Goal: Information Seeking & Learning: Learn about a topic

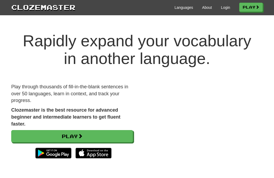
scroll to position [28, 0]
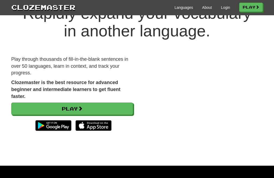
click at [221, 8] on link "Login" at bounding box center [225, 7] width 9 height 5
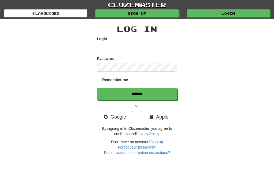
click at [120, 116] on link "Google" at bounding box center [115, 117] width 36 height 12
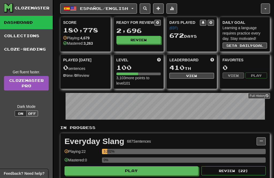
click at [123, 6] on span "Español / English" at bounding box center [104, 8] width 48 height 5
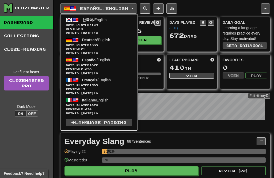
click at [108, 26] on span "Days Played: 109" at bounding box center [99, 25] width 66 height 4
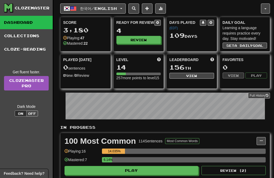
click at [147, 41] on button "Review" at bounding box center [138, 40] width 45 height 8
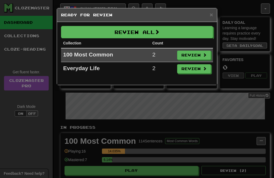
click at [189, 32] on button "Review All" at bounding box center [137, 32] width 152 height 12
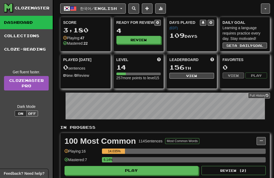
select select "**"
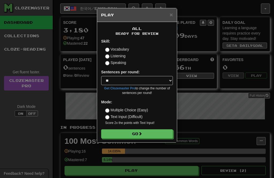
click at [157, 133] on button "Go" at bounding box center [137, 133] width 72 height 9
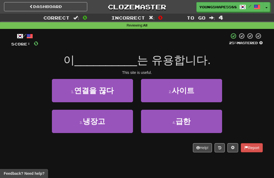
click at [118, 95] on button "1 . 연결을 끊다" at bounding box center [92, 90] width 81 height 23
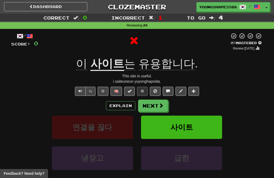
click at [155, 102] on button "Next" at bounding box center [153, 105] width 30 height 12
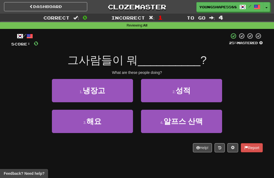
click at [182, 90] on span "성적" at bounding box center [182, 90] width 15 height 8
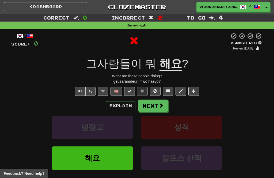
click at [155, 103] on button "Next" at bounding box center [153, 105] width 30 height 12
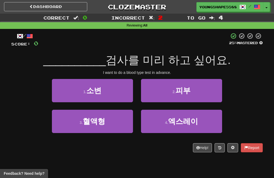
click at [116, 121] on button "3 . 혈액형" at bounding box center [92, 121] width 81 height 23
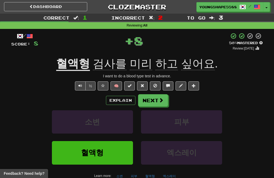
click at [154, 98] on button "Next" at bounding box center [153, 100] width 30 height 12
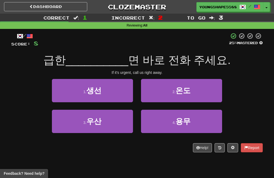
click at [195, 119] on button "4 . 용무" at bounding box center [181, 121] width 81 height 23
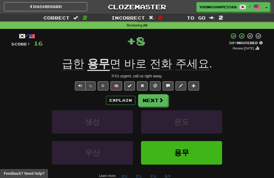
click at [156, 99] on button "Next" at bounding box center [153, 100] width 30 height 12
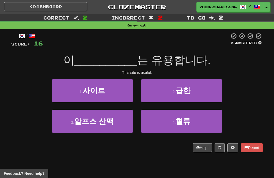
click at [118, 91] on button "1 . 사이트" at bounding box center [92, 90] width 81 height 23
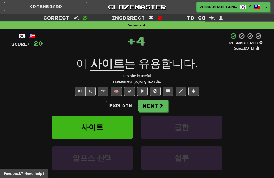
click at [157, 103] on button "Next" at bounding box center [153, 105] width 30 height 12
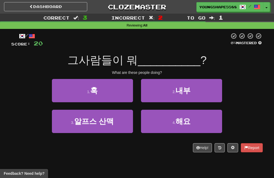
click at [199, 119] on button "4 . 해요" at bounding box center [181, 121] width 81 height 23
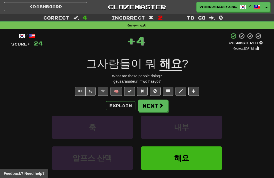
click at [160, 103] on span at bounding box center [160, 105] width 5 height 5
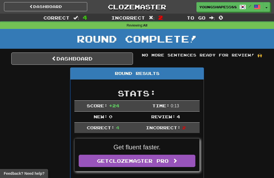
click at [116, 55] on link "Dashboard" at bounding box center [72, 58] width 122 height 12
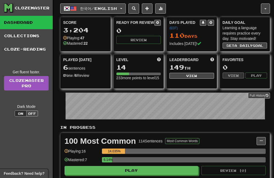
click at [114, 9] on span "한국어 / English" at bounding box center [98, 8] width 37 height 5
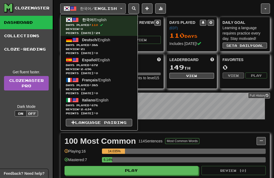
click at [109, 83] on span "Days Played: 385" at bounding box center [99, 85] width 66 height 4
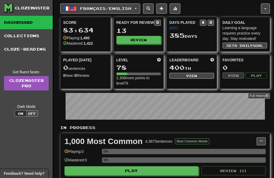
click at [146, 39] on button "Review" at bounding box center [138, 40] width 45 height 8
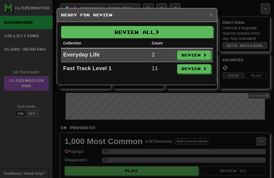
click at [191, 32] on button "Review All" at bounding box center [137, 32] width 152 height 12
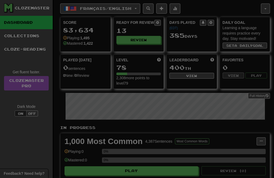
select select "**"
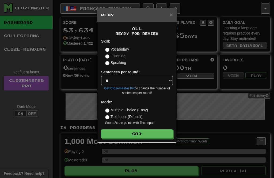
click at [161, 131] on button "Go" at bounding box center [137, 133] width 72 height 9
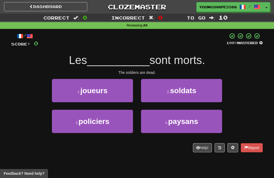
click at [194, 86] on span "soldats" at bounding box center [183, 90] width 26 height 8
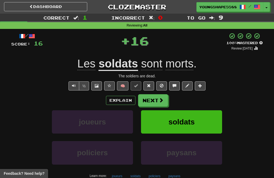
click at [159, 100] on span at bounding box center [160, 100] width 5 height 5
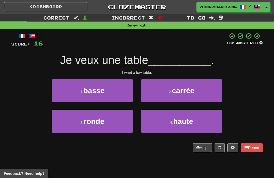
click at [115, 91] on button "1 . basse" at bounding box center [92, 90] width 81 height 23
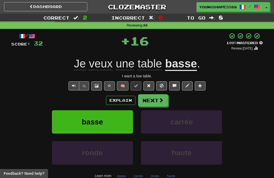
click at [155, 99] on button "Next" at bounding box center [153, 100] width 30 height 12
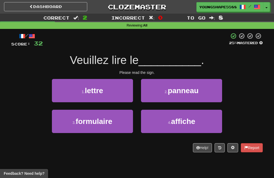
click at [196, 87] on span "panneau" at bounding box center [183, 90] width 31 height 8
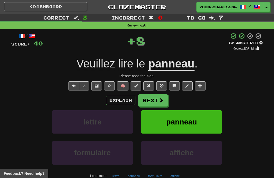
click at [158, 98] on span at bounding box center [160, 100] width 5 height 5
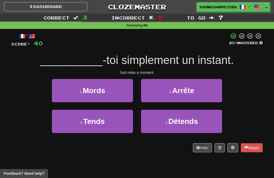
click at [184, 121] on span "Détends" at bounding box center [182, 121] width 29 height 8
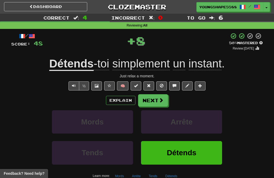
click at [158, 100] on span at bounding box center [160, 100] width 5 height 5
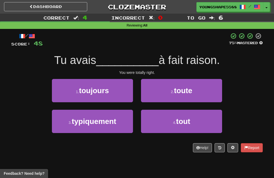
click at [200, 119] on button "4 . tout" at bounding box center [181, 121] width 81 height 23
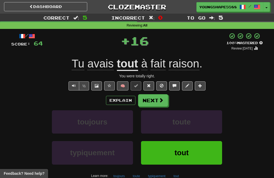
click at [161, 103] on button "Next" at bounding box center [153, 100] width 30 height 12
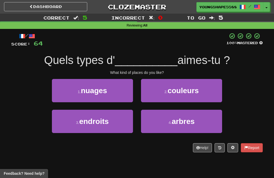
click at [114, 120] on button "3 . endroits" at bounding box center [92, 121] width 81 height 23
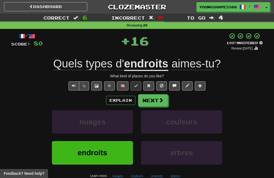
click at [157, 101] on button "Next" at bounding box center [153, 100] width 30 height 12
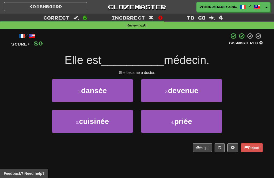
click at [121, 92] on button "1 . dansée" at bounding box center [92, 90] width 81 height 23
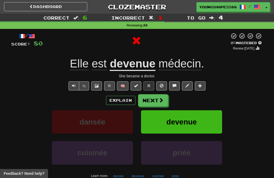
click at [158, 97] on button "Next" at bounding box center [153, 100] width 30 height 12
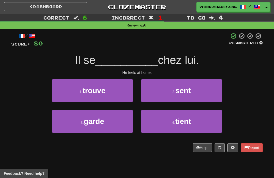
click at [196, 90] on button "2 . sent" at bounding box center [181, 90] width 81 height 23
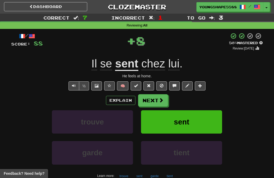
click at [157, 96] on button "Next" at bounding box center [153, 100] width 30 height 12
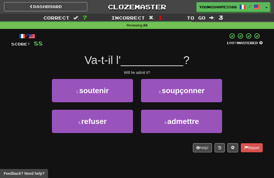
click at [188, 120] on span "admettre" at bounding box center [183, 121] width 32 height 8
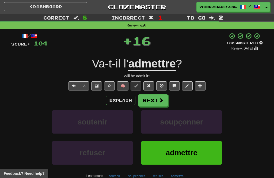
click at [159, 100] on span at bounding box center [160, 100] width 5 height 5
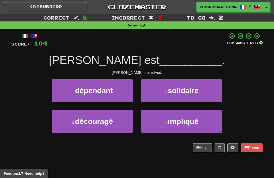
click at [177, 117] on span "impliqué" at bounding box center [183, 121] width 31 height 8
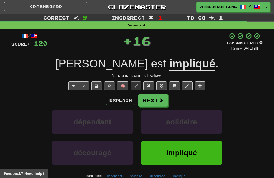
click at [153, 98] on button "Next" at bounding box center [153, 100] width 30 height 12
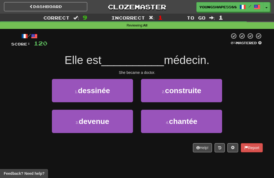
click at [118, 120] on button "3 . devenue" at bounding box center [92, 121] width 81 height 23
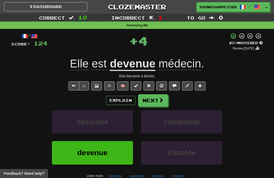
click at [160, 99] on span at bounding box center [160, 100] width 5 height 5
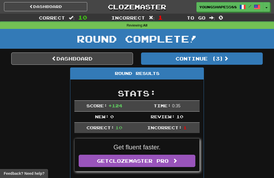
click at [194, 56] on button "Continue ( 3 )" at bounding box center [202, 58] width 122 height 12
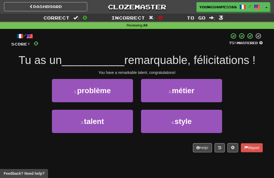
click at [115, 123] on button "3 . talent" at bounding box center [92, 121] width 81 height 23
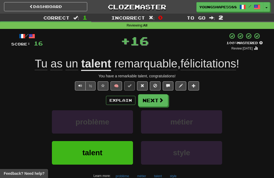
click at [157, 100] on button "Next" at bounding box center [153, 100] width 30 height 12
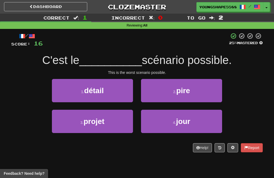
click at [199, 89] on button "2 . pire" at bounding box center [181, 90] width 81 height 23
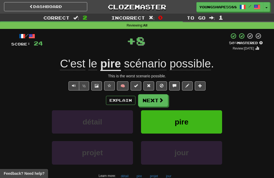
click at [158, 96] on button "Next" at bounding box center [153, 100] width 30 height 12
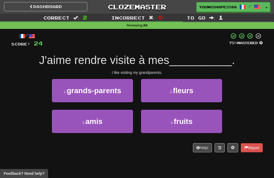
click at [122, 92] on button "1 . grands-parents" at bounding box center [92, 90] width 81 height 23
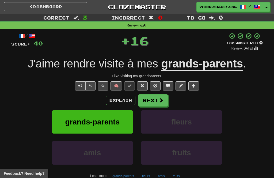
click at [158, 99] on button "Next" at bounding box center [153, 100] width 30 height 12
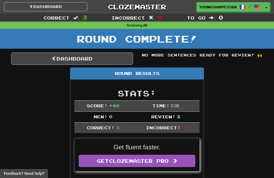
click at [107, 57] on link "Dashboard" at bounding box center [72, 58] width 122 height 12
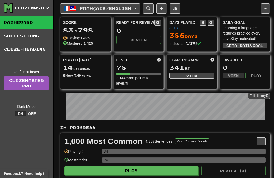
click at [118, 7] on span "Français / English" at bounding box center [105, 8] width 51 height 5
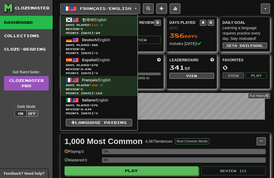
click at [113, 48] on span "Review: 21" at bounding box center [99, 49] width 66 height 4
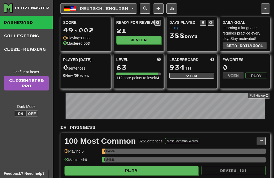
click at [152, 39] on button "Review" at bounding box center [138, 40] width 45 height 8
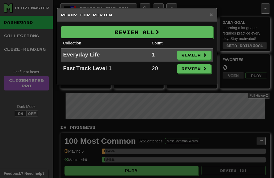
click at [193, 30] on button "Review All" at bounding box center [137, 32] width 152 height 12
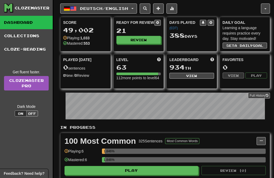
select select "**"
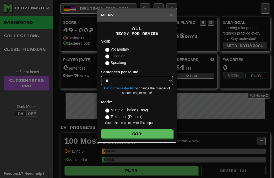
click at [160, 134] on button "Go" at bounding box center [137, 133] width 72 height 9
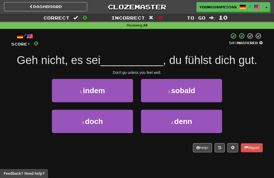
click at [186, 120] on span "denn" at bounding box center [183, 121] width 18 height 8
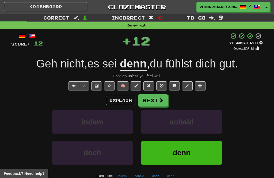
click at [157, 98] on button "Next" at bounding box center [153, 100] width 30 height 12
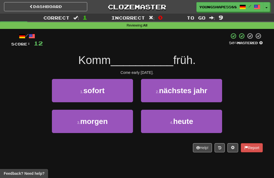
click at [124, 118] on button "3 . morgen" at bounding box center [92, 121] width 81 height 23
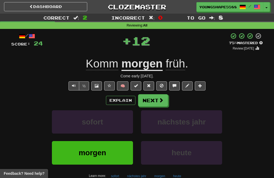
click at [157, 97] on button "Next" at bounding box center [153, 100] width 30 height 12
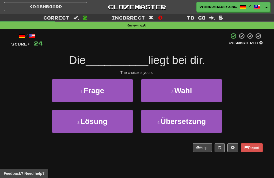
click at [190, 117] on span "Übersetzung" at bounding box center [182, 121] width 45 height 8
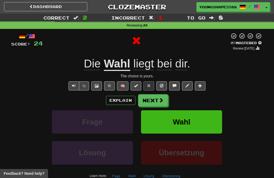
click at [158, 99] on button "Next" at bounding box center [153, 100] width 30 height 12
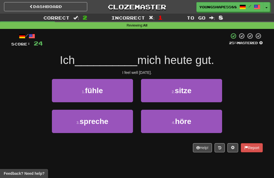
click at [123, 88] on button "1 . fühle" at bounding box center [92, 90] width 81 height 23
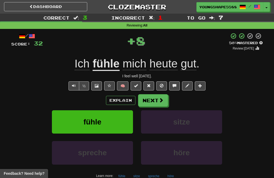
click at [154, 98] on button "Next" at bounding box center [153, 100] width 30 height 12
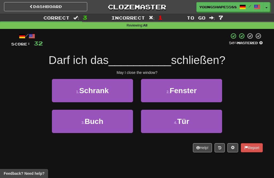
click at [203, 90] on button "2 . Fenster" at bounding box center [181, 90] width 81 height 23
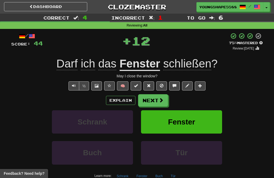
click at [159, 99] on span at bounding box center [160, 100] width 5 height 5
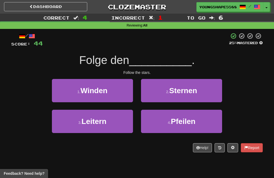
click at [114, 119] on button "3 . Leitern" at bounding box center [92, 121] width 81 height 23
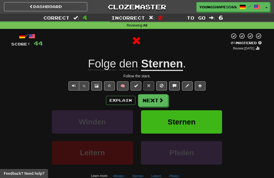
click at [156, 98] on button "Next" at bounding box center [153, 100] width 30 height 12
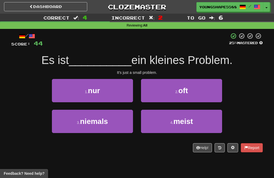
click at [121, 92] on button "1 . nur" at bounding box center [92, 90] width 81 height 23
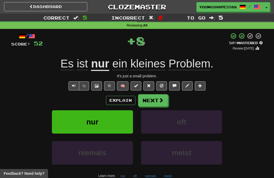
click at [159, 98] on span at bounding box center [160, 100] width 5 height 5
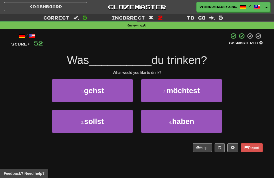
click at [185, 88] on span "möchtest" at bounding box center [182, 90] width 33 height 8
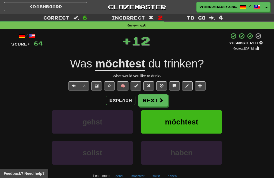
click at [153, 100] on button "Next" at bounding box center [153, 100] width 30 height 12
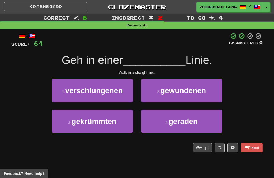
click at [116, 89] on span "verschlungenen" at bounding box center [93, 90] width 57 height 8
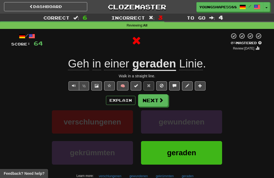
click at [156, 96] on button "Next" at bounding box center [153, 100] width 30 height 12
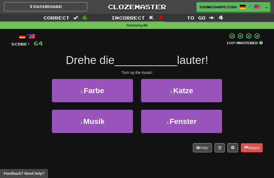
click at [116, 122] on button "3 . Musik" at bounding box center [92, 121] width 81 height 23
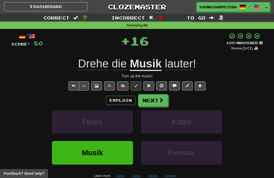
click at [157, 98] on button "Next" at bounding box center [153, 100] width 30 height 12
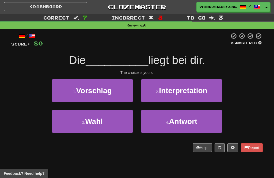
click at [114, 122] on button "3 . Wahl" at bounding box center [92, 121] width 81 height 23
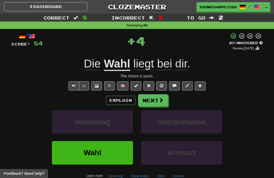
click at [156, 99] on button "Next" at bounding box center [153, 100] width 30 height 12
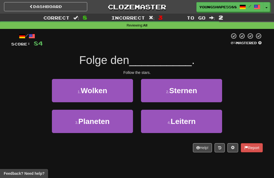
click at [191, 88] on span "Sternen" at bounding box center [183, 90] width 28 height 8
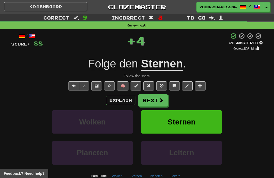
click at [158, 99] on span at bounding box center [160, 100] width 5 height 5
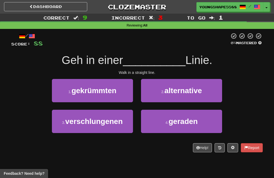
click at [187, 118] on span "geraden" at bounding box center [182, 121] width 29 height 8
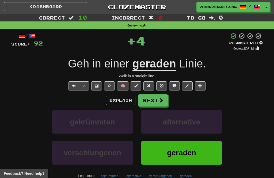
click at [162, 98] on span at bounding box center [160, 100] width 5 height 5
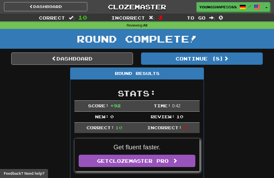
click at [199, 57] on button "Continue ( 8 )" at bounding box center [202, 58] width 122 height 12
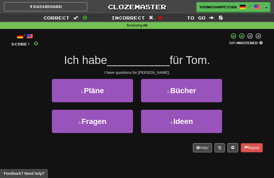
click at [185, 84] on button "2 . Bücher" at bounding box center [181, 90] width 81 height 23
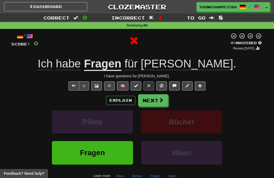
click at [158, 101] on button "Next" at bounding box center [153, 100] width 30 height 12
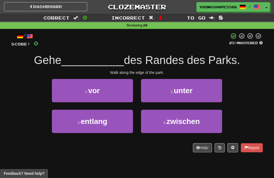
click at [188, 87] on span "unter" at bounding box center [182, 90] width 19 height 8
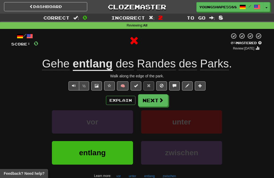
click at [157, 98] on button "Next" at bounding box center [153, 100] width 30 height 12
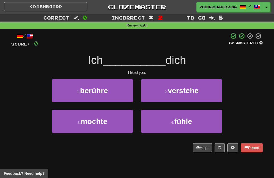
click at [121, 124] on button "3 . mochte" at bounding box center [92, 121] width 81 height 23
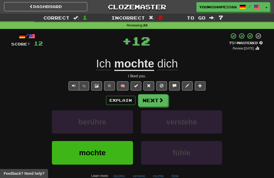
click at [156, 101] on button "Next" at bounding box center [153, 100] width 30 height 12
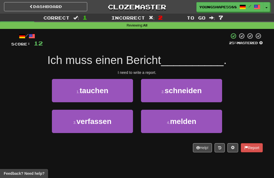
click at [179, 89] on span "schneiden" at bounding box center [182, 90] width 37 height 8
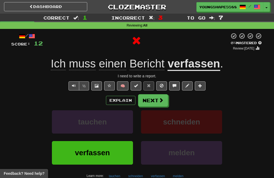
click at [158, 98] on span at bounding box center [160, 100] width 5 height 5
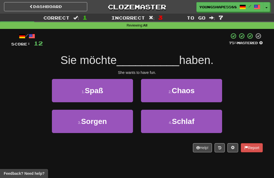
click at [117, 127] on button "3 . Sorgen" at bounding box center [92, 121] width 81 height 23
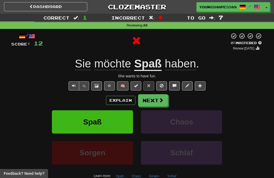
click at [157, 98] on button "Next" at bounding box center [153, 100] width 30 height 12
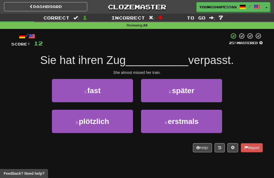
click at [119, 122] on button "3 . plötzlich" at bounding box center [92, 121] width 81 height 23
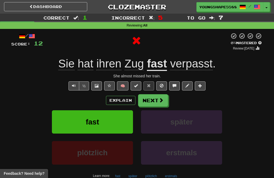
click at [158, 99] on button "Next" at bounding box center [153, 100] width 30 height 12
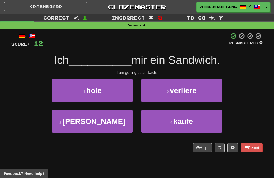
click at [186, 118] on span "kaufe" at bounding box center [183, 121] width 20 height 8
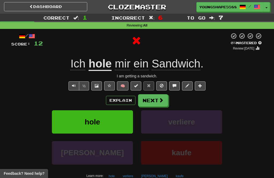
click at [151, 97] on button "Next" at bounding box center [153, 100] width 30 height 12
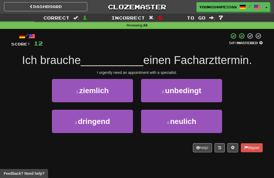
click at [190, 93] on span "unbedingt" at bounding box center [183, 90] width 36 height 8
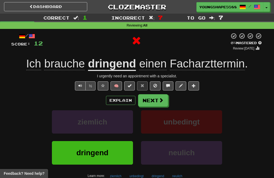
click at [157, 96] on button "Next" at bounding box center [153, 100] width 30 height 12
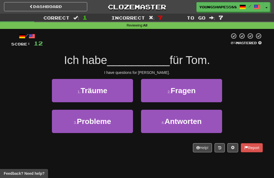
click at [198, 92] on button "2 . Fragen" at bounding box center [181, 90] width 81 height 23
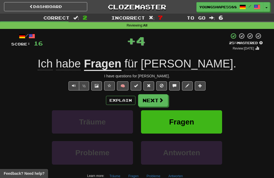
click at [157, 99] on button "Next" at bounding box center [153, 100] width 30 height 12
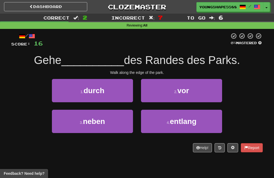
click at [182, 119] on span "entlang" at bounding box center [183, 121] width 27 height 8
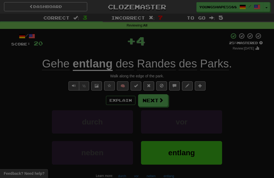
click at [0, 0] on button "Close" at bounding box center [0, 0] width 0 height 0
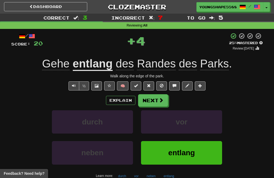
click at [158, 99] on span at bounding box center [160, 100] width 5 height 5
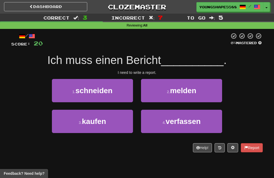
click at [123, 90] on button "1 . schneiden" at bounding box center [92, 90] width 81 height 23
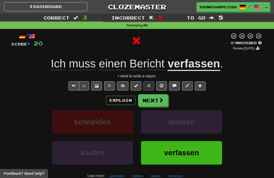
click at [155, 101] on button "Next" at bounding box center [153, 100] width 30 height 12
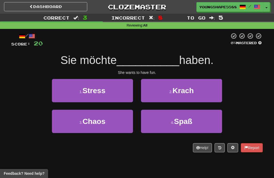
click at [182, 121] on span "Spaß" at bounding box center [183, 121] width 18 height 8
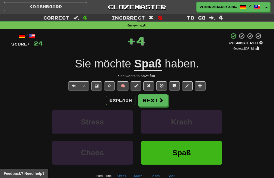
click at [157, 98] on button "Next" at bounding box center [153, 100] width 30 height 12
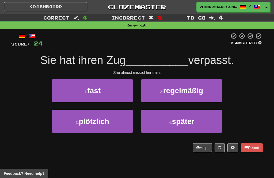
click at [118, 90] on button "1 . fast" at bounding box center [92, 90] width 81 height 23
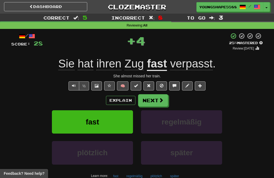
click at [158, 100] on button "Next" at bounding box center [153, 100] width 30 height 12
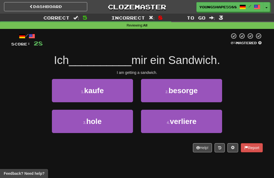
click at [112, 120] on button "3 . hole" at bounding box center [92, 121] width 81 height 23
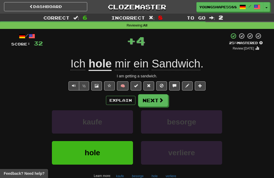
click at [154, 99] on button "Next" at bounding box center [153, 100] width 30 height 12
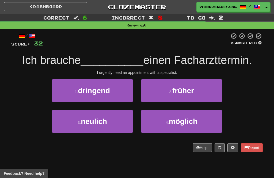
click at [122, 93] on button "1 . dringend" at bounding box center [92, 90] width 81 height 23
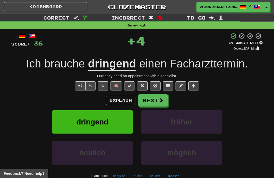
click at [159, 95] on button "Next" at bounding box center [153, 100] width 30 height 12
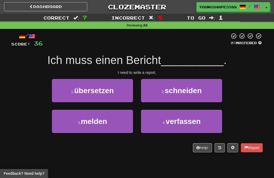
click at [176, 91] on span "schneiden" at bounding box center [182, 90] width 37 height 8
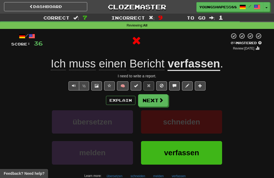
click at [160, 99] on span at bounding box center [160, 100] width 5 height 5
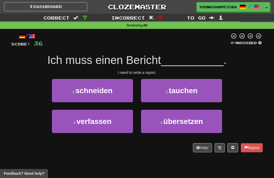
click at [113, 121] on button "3 . verfassen" at bounding box center [92, 121] width 81 height 23
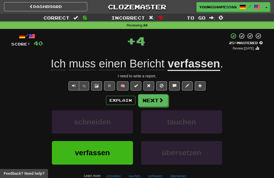
click at [159, 100] on span at bounding box center [160, 100] width 5 height 5
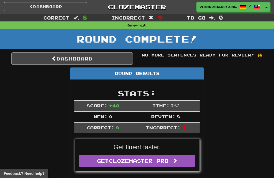
click at [121, 55] on link "Dashboard" at bounding box center [72, 58] width 122 height 12
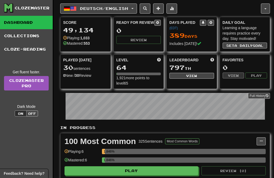
click at [124, 8] on span "Deutsch / English" at bounding box center [104, 8] width 48 height 5
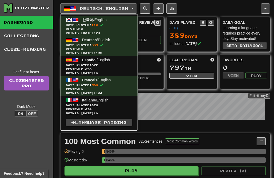
click at [114, 107] on span "Review: 2,634" at bounding box center [99, 109] width 66 height 4
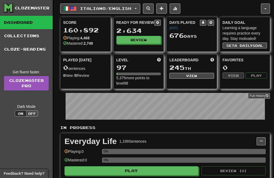
click at [146, 37] on button "Review" at bounding box center [138, 40] width 45 height 8
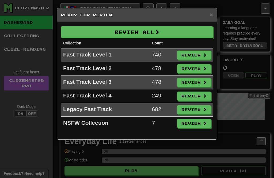
click at [167, 29] on button "Review All" at bounding box center [137, 32] width 152 height 12
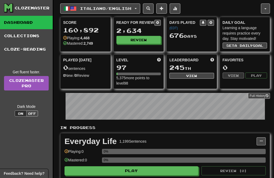
select select "**"
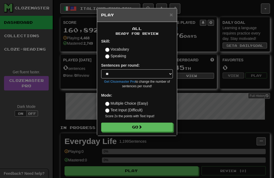
click at [158, 124] on button "Go" at bounding box center [137, 126] width 72 height 9
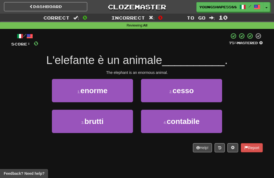
click at [111, 93] on button "1 . enorme" at bounding box center [92, 90] width 81 height 23
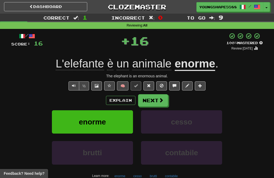
click at [158, 99] on button "Next" at bounding box center [153, 100] width 30 height 12
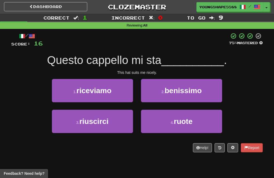
click at [179, 86] on span "benissimo" at bounding box center [182, 90] width 37 height 8
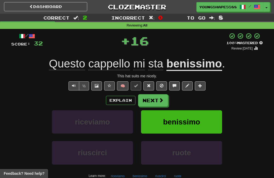
click at [159, 100] on span at bounding box center [160, 100] width 5 height 5
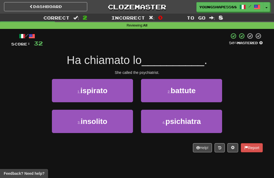
click at [188, 124] on span "psichiatra" at bounding box center [182, 121] width 35 height 8
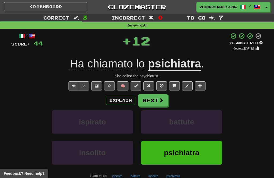
click at [161, 99] on span at bounding box center [160, 100] width 5 height 5
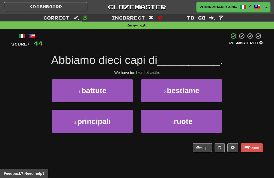
click at [118, 87] on button "1 . battute" at bounding box center [92, 90] width 81 height 23
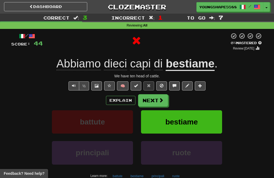
click at [154, 98] on button "Next" at bounding box center [153, 100] width 30 height 12
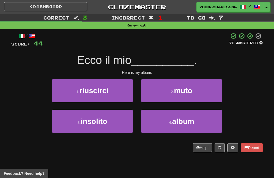
click at [178, 120] on span "album" at bounding box center [183, 121] width 22 height 8
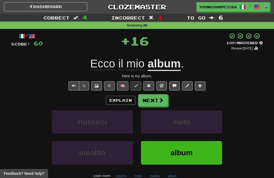
click at [155, 100] on button "Next" at bounding box center [153, 100] width 30 height 12
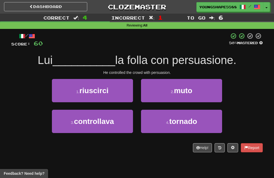
click at [117, 116] on button "3 . controllava" at bounding box center [92, 121] width 81 height 23
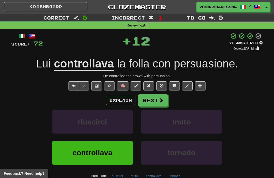
click at [155, 100] on button "Next" at bounding box center [153, 100] width 30 height 12
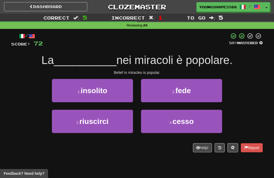
click at [190, 123] on span "cesso" at bounding box center [182, 121] width 21 height 8
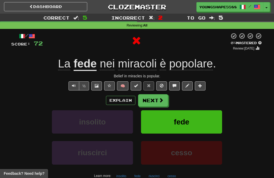
click at [154, 99] on button "Next" at bounding box center [153, 100] width 30 height 12
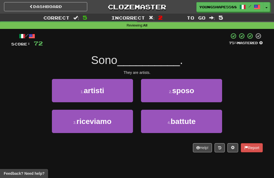
click at [122, 89] on button "1 . artisti" at bounding box center [92, 90] width 81 height 23
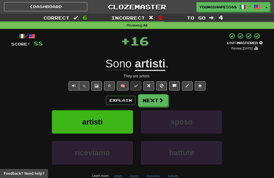
click at [155, 98] on button "Next" at bounding box center [153, 100] width 30 height 12
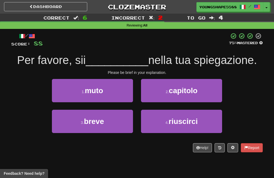
click at [120, 123] on button "3 . breve" at bounding box center [92, 121] width 81 height 23
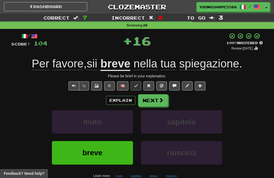
click at [154, 99] on button "Next" at bounding box center [153, 100] width 30 height 12
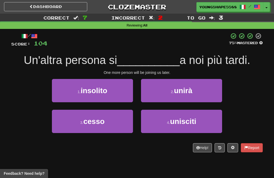
click at [185, 118] on span "unisciti" at bounding box center [183, 121] width 26 height 8
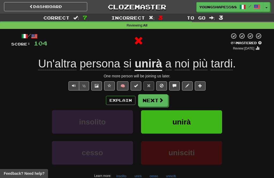
click at [159, 98] on span at bounding box center [160, 100] width 5 height 5
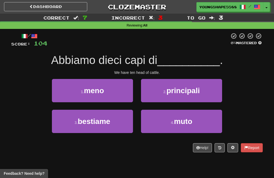
click at [110, 117] on span "bestiame" at bounding box center [93, 121] width 32 height 8
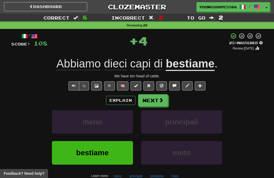
click at [156, 98] on button "Next" at bounding box center [153, 100] width 30 height 12
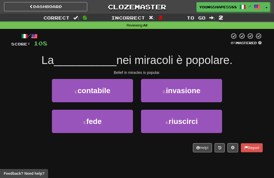
click at [117, 119] on button "3 . fede" at bounding box center [92, 121] width 81 height 23
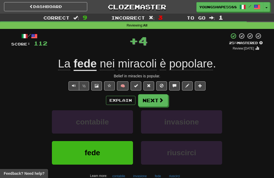
click at [158, 101] on button "Next" at bounding box center [153, 100] width 30 height 12
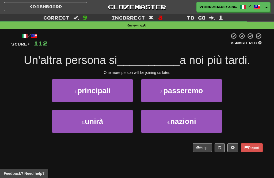
click at [117, 116] on button "3 . unirà" at bounding box center [92, 121] width 81 height 23
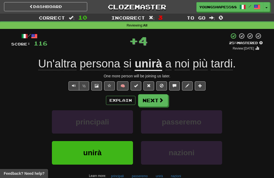
click at [160, 98] on span at bounding box center [160, 100] width 5 height 5
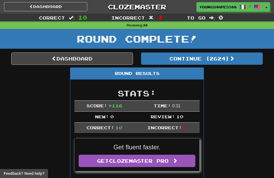
click at [199, 60] on button "Continue ( 2624 )" at bounding box center [202, 58] width 122 height 12
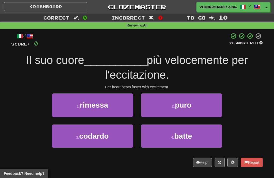
click at [112, 139] on button "3 . codardo" at bounding box center [92, 135] width 81 height 23
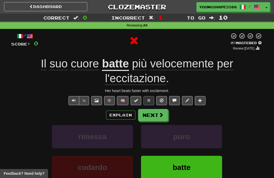
click at [155, 109] on button "Next" at bounding box center [153, 115] width 30 height 12
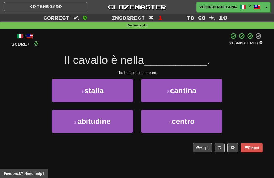
click at [119, 92] on button "1 . stalla" at bounding box center [92, 90] width 81 height 23
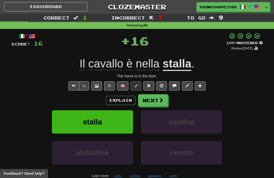
click at [159, 96] on button "Next" at bounding box center [153, 100] width 30 height 12
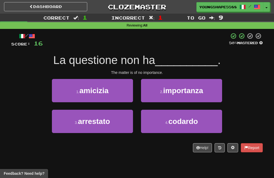
click at [193, 91] on span "importanza" at bounding box center [183, 90] width 40 height 8
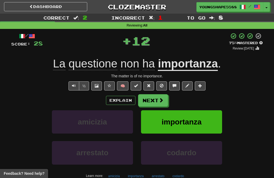
click at [155, 96] on button "Next" at bounding box center [153, 100] width 30 height 12
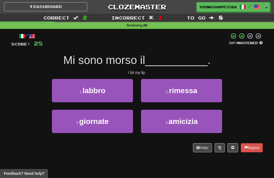
click at [123, 90] on button "1 . labbro" at bounding box center [92, 90] width 81 height 23
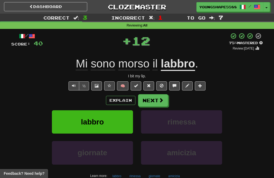
click at [154, 99] on button "Next" at bounding box center [153, 100] width 30 height 12
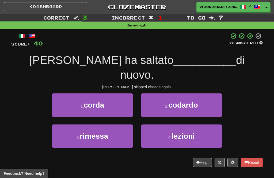
click at [189, 132] on span "lezioni" at bounding box center [182, 136] width 23 height 8
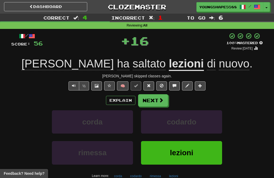
click at [159, 98] on span at bounding box center [160, 100] width 5 height 5
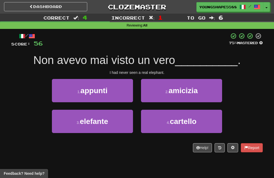
click at [117, 123] on button "3 . elefante" at bounding box center [92, 121] width 81 height 23
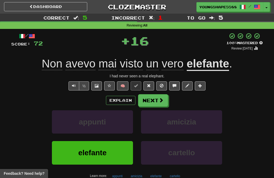
click at [158, 99] on span at bounding box center [160, 100] width 5 height 5
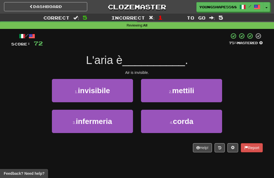
click at [118, 94] on button "1 . invisibile" at bounding box center [92, 90] width 81 height 23
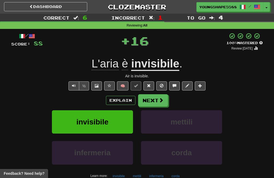
click at [157, 98] on button "Next" at bounding box center [153, 100] width 30 height 12
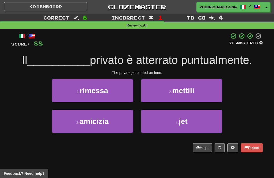
click at [187, 119] on span "jet" at bounding box center [182, 121] width 9 height 8
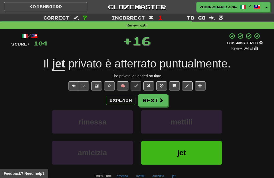
click at [158, 100] on button "Next" at bounding box center [153, 100] width 30 height 12
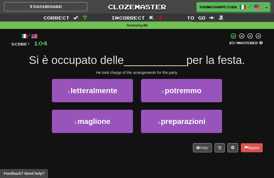
click at [185, 124] on span "preparazioni" at bounding box center [183, 121] width 44 height 8
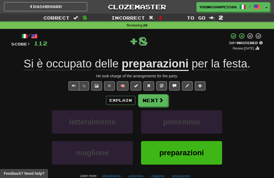
click at [162, 98] on span at bounding box center [160, 100] width 5 height 5
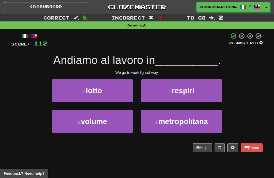
click at [184, 124] on span "metropolitana" at bounding box center [182, 121] width 49 height 8
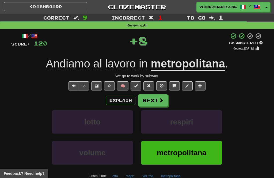
click at [155, 98] on button "Next" at bounding box center [153, 100] width 30 height 12
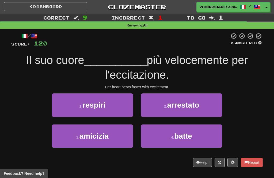
click at [185, 132] on span "batte" at bounding box center [183, 136] width 18 height 8
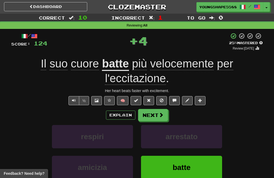
click at [160, 110] on button "Next" at bounding box center [153, 115] width 30 height 12
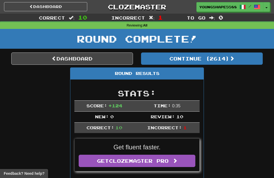
click at [192, 61] on button "Continue ( 2614 )" at bounding box center [202, 58] width 122 height 12
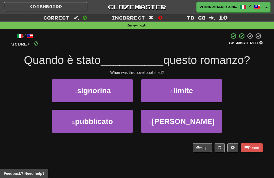
click at [122, 120] on button "3 . pubblicato" at bounding box center [92, 121] width 81 height 23
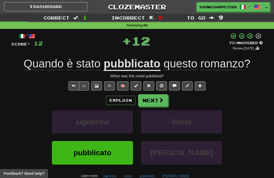
click at [157, 100] on button "Next" at bounding box center [153, 100] width 30 height 12
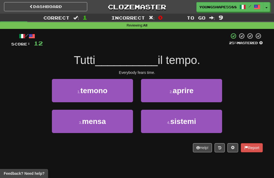
click at [119, 91] on button "1 . temono" at bounding box center [92, 90] width 81 height 23
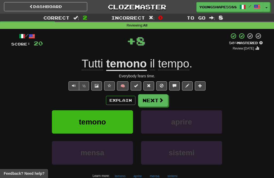
click at [159, 100] on span at bounding box center [160, 100] width 5 height 5
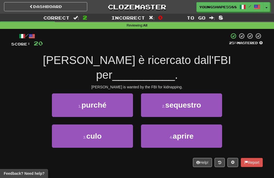
click at [190, 101] on span "sequestro" at bounding box center [183, 105] width 36 height 8
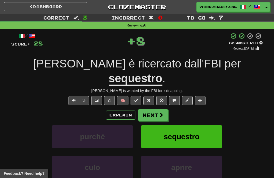
click at [164, 109] on button "Next" at bounding box center [153, 115] width 30 height 12
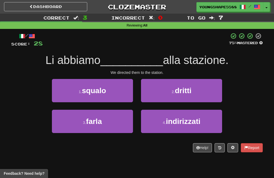
click at [182, 92] on span "dritti" at bounding box center [182, 90] width 17 height 8
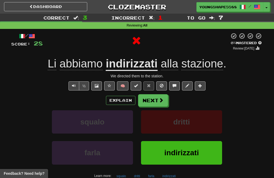
click at [155, 96] on button "Next" at bounding box center [153, 100] width 30 height 12
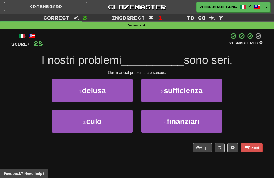
click at [182, 121] on span "finanziari" at bounding box center [182, 121] width 33 height 8
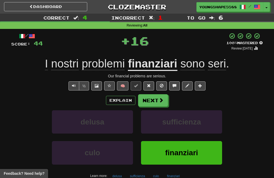
click at [161, 98] on span at bounding box center [160, 100] width 5 height 5
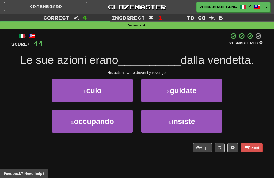
click at [188, 89] on span "guidate" at bounding box center [183, 90] width 27 height 8
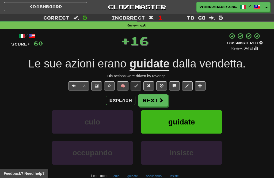
click at [162, 98] on span at bounding box center [160, 100] width 5 height 5
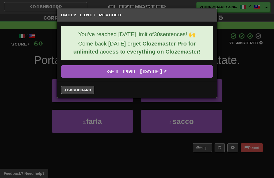
click at [85, 89] on link "Dashboard" at bounding box center [77, 90] width 33 height 8
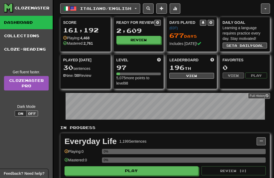
click at [95, 11] on span "Italiano / English" at bounding box center [105, 8] width 51 height 5
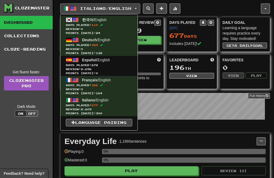
click at [114, 65] on span "Days Played: 672" at bounding box center [99, 65] width 66 height 4
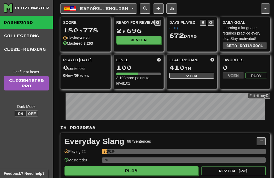
click at [138, 37] on button "Review" at bounding box center [138, 40] width 45 height 8
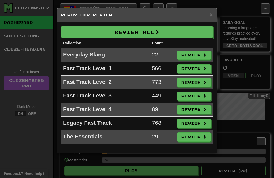
click at [176, 27] on button "Review All" at bounding box center [137, 32] width 152 height 12
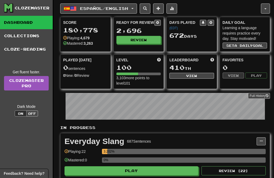
select select "**"
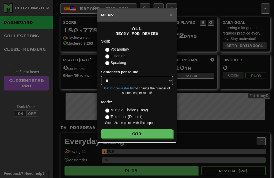
click at [153, 129] on button "Go" at bounding box center [137, 133] width 72 height 9
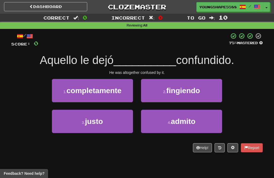
click at [118, 89] on span "completamente" at bounding box center [93, 90] width 55 height 8
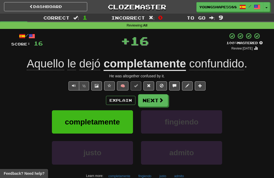
click at [159, 102] on button "Next" at bounding box center [153, 100] width 30 height 12
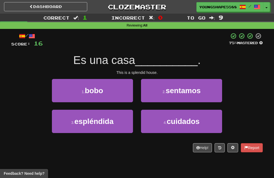
click at [113, 121] on span "espléndida" at bounding box center [93, 121] width 39 height 8
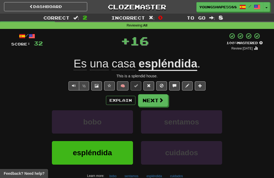
click at [154, 100] on button "Next" at bounding box center [153, 100] width 30 height 12
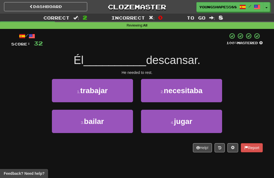
click at [194, 92] on span "necesitaba" at bounding box center [183, 90] width 39 height 8
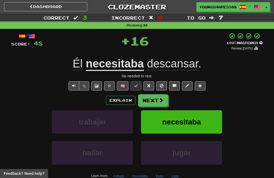
click at [158, 101] on span at bounding box center [160, 100] width 5 height 5
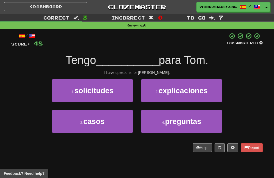
click at [187, 120] on span "preguntas" at bounding box center [183, 121] width 36 height 8
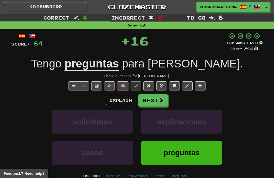
click at [159, 100] on span at bounding box center [160, 100] width 5 height 5
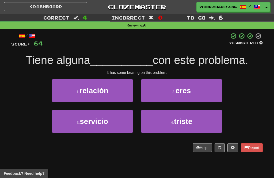
click at [120, 92] on button "1 . relación" at bounding box center [92, 90] width 81 height 23
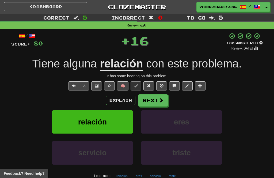
click at [158, 96] on button "Next" at bounding box center [153, 100] width 30 height 12
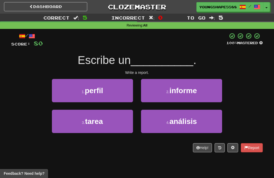
click at [116, 119] on button "3 . tarea" at bounding box center [92, 121] width 81 height 23
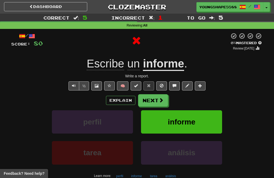
click at [158, 100] on span at bounding box center [160, 100] width 5 height 5
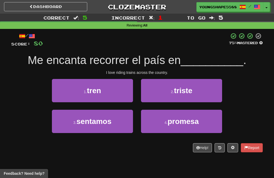
click at [120, 99] on button "1 . tren" at bounding box center [92, 90] width 81 height 23
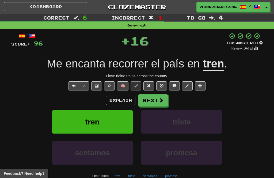
click at [158, 98] on span at bounding box center [160, 100] width 5 height 5
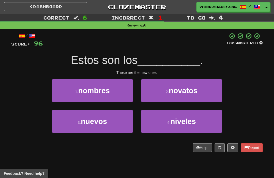
click at [110, 124] on button "3 . nuevos" at bounding box center [92, 121] width 81 height 23
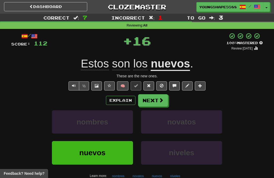
click at [154, 101] on button "Next" at bounding box center [153, 100] width 30 height 12
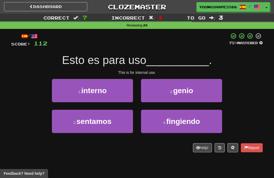
click at [120, 88] on button "1 . interno" at bounding box center [92, 90] width 81 height 23
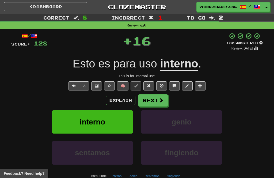
click at [156, 98] on button "Next" at bounding box center [153, 100] width 30 height 12
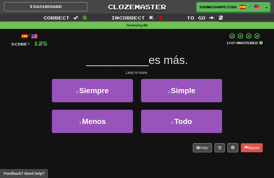
click at [117, 120] on button "3 . Menos" at bounding box center [92, 121] width 81 height 23
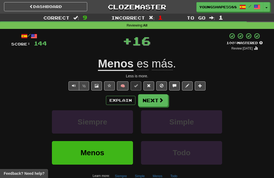
click at [153, 94] on button "Next" at bounding box center [153, 100] width 30 height 12
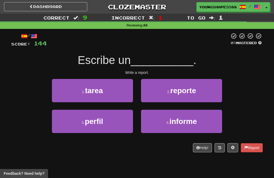
click at [179, 118] on span "informe" at bounding box center [183, 121] width 28 height 8
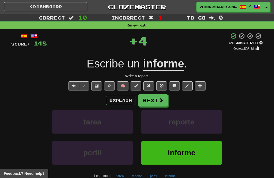
click at [161, 99] on span at bounding box center [160, 100] width 5 height 5
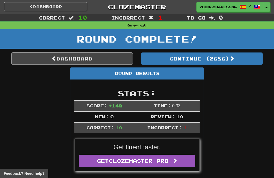
click at [200, 57] on button "Continue ( 2686 )" at bounding box center [202, 58] width 122 height 12
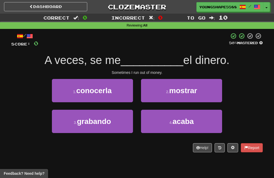
click at [188, 117] on span "acaba" at bounding box center [182, 121] width 21 height 8
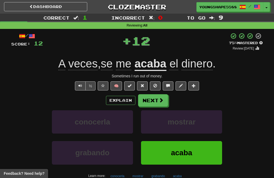
click at [166, 100] on button "Next" at bounding box center [153, 100] width 30 height 12
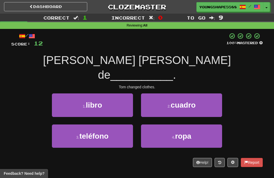
click at [185, 132] on span "ropa" at bounding box center [183, 136] width 16 height 8
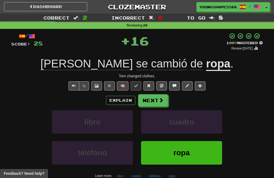
click at [161, 100] on span at bounding box center [160, 100] width 5 height 5
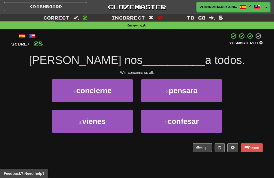
click at [116, 89] on button "1 . concierne" at bounding box center [92, 90] width 81 height 23
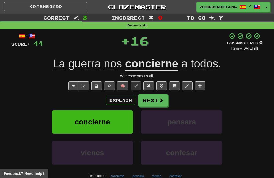
click at [159, 100] on span at bounding box center [160, 100] width 5 height 5
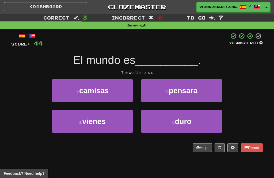
click at [191, 122] on span "duro" at bounding box center [182, 121] width 17 height 8
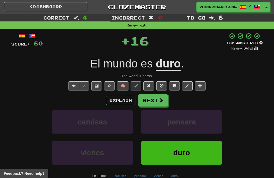
click at [163, 99] on button "Next" at bounding box center [153, 100] width 30 height 12
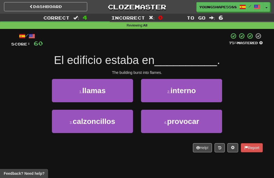
click at [185, 87] on span "interno" at bounding box center [182, 90] width 25 height 8
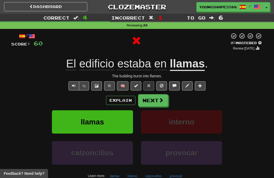
click at [164, 99] on button "Next" at bounding box center [153, 100] width 30 height 12
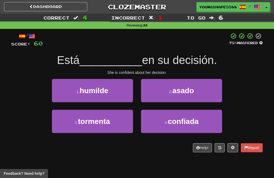
click at [186, 120] on span "confiada" at bounding box center [183, 121] width 31 height 8
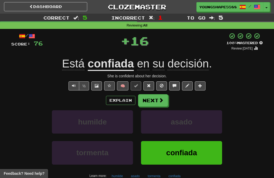
click at [166, 99] on button "Next" at bounding box center [153, 100] width 30 height 12
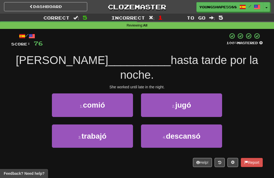
click at [119, 124] on button "3 . trabajó" at bounding box center [92, 135] width 81 height 23
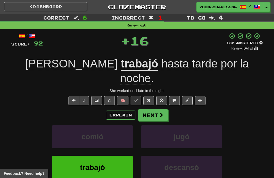
click at [161, 112] on span at bounding box center [160, 114] width 5 height 5
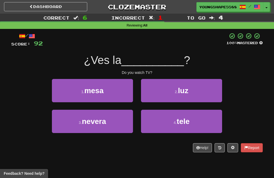
click at [184, 122] on span "tele" at bounding box center [182, 121] width 13 height 8
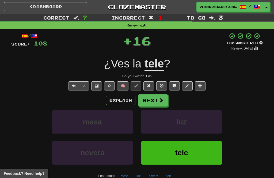
click at [161, 101] on span at bounding box center [160, 100] width 5 height 5
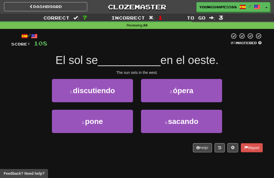
click at [122, 122] on button "3 . pone" at bounding box center [92, 121] width 81 height 23
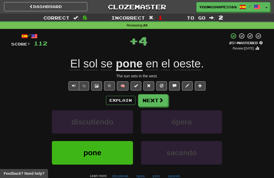
click at [163, 98] on span at bounding box center [160, 100] width 5 height 5
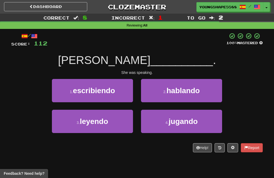
click at [196, 91] on span "hablando" at bounding box center [182, 90] width 33 height 8
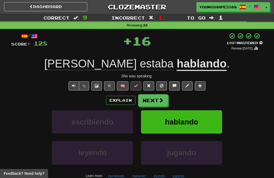
click at [161, 101] on span at bounding box center [160, 100] width 5 height 5
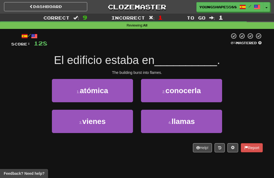
click at [184, 118] on span "llamas" at bounding box center [182, 121] width 23 height 8
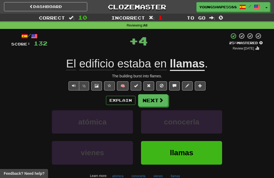
click at [165, 99] on button "Next" at bounding box center [153, 100] width 30 height 12
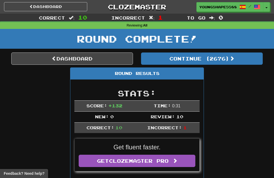
click at [192, 60] on button "Continue ( 2676 )" at bounding box center [202, 58] width 122 height 12
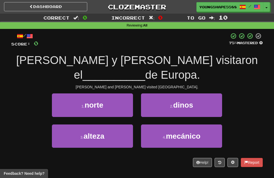
click at [119, 93] on button "1 . norte" at bounding box center [92, 104] width 81 height 23
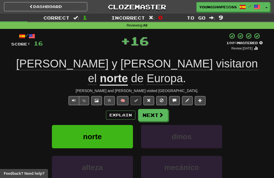
click at [159, 112] on span at bounding box center [160, 114] width 5 height 5
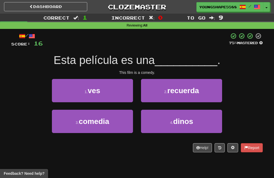
click at [108, 118] on span "comedia" at bounding box center [94, 121] width 30 height 8
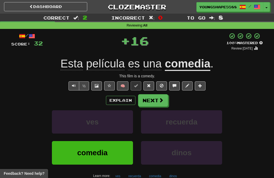
click at [158, 100] on button "Next" at bounding box center [153, 100] width 30 height 12
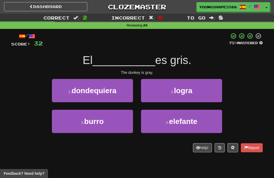
click at [115, 124] on button "3 . burro" at bounding box center [92, 121] width 81 height 23
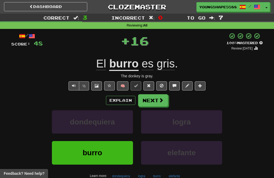
click at [157, 99] on button "Next" at bounding box center [153, 100] width 30 height 12
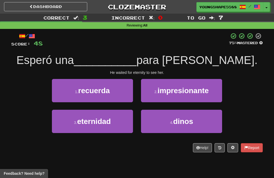
click at [113, 120] on button "3 . eternidad" at bounding box center [92, 121] width 81 height 23
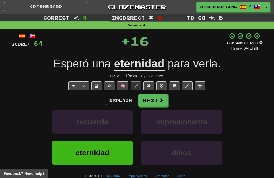
click at [161, 98] on span at bounding box center [160, 100] width 5 height 5
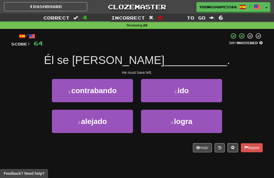
click at [187, 89] on span "ido" at bounding box center [182, 90] width 11 height 8
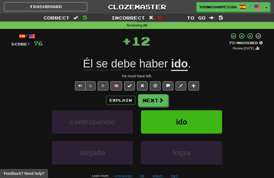
click at [162, 98] on span at bounding box center [160, 100] width 5 height 5
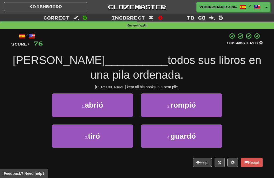
click at [189, 135] on span "guardó" at bounding box center [182, 136] width 25 height 8
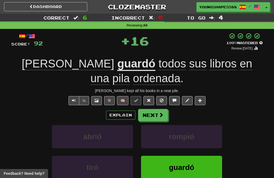
click at [156, 110] on button "Next" at bounding box center [153, 115] width 30 height 12
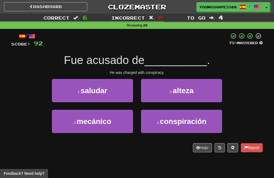
click at [177, 119] on span "conspiración" at bounding box center [182, 121] width 46 height 8
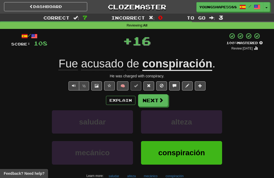
click at [159, 99] on span at bounding box center [160, 100] width 5 height 5
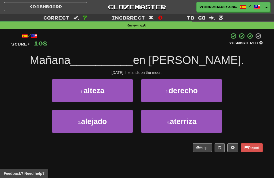
click at [183, 120] on span "aterriza" at bounding box center [183, 121] width 27 height 8
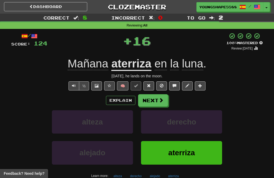
click at [163, 99] on span at bounding box center [160, 100] width 5 height 5
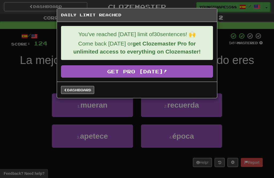
click at [87, 88] on link "Dashboard" at bounding box center [77, 90] width 33 height 8
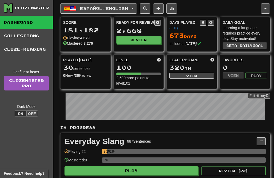
click at [267, 6] on button "button" at bounding box center [264, 8] width 9 height 10
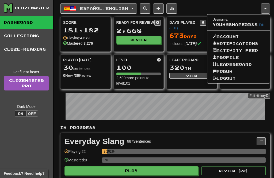
click at [238, 79] on link "Logout" at bounding box center [238, 78] width 63 height 7
